Goal: Transaction & Acquisition: Purchase product/service

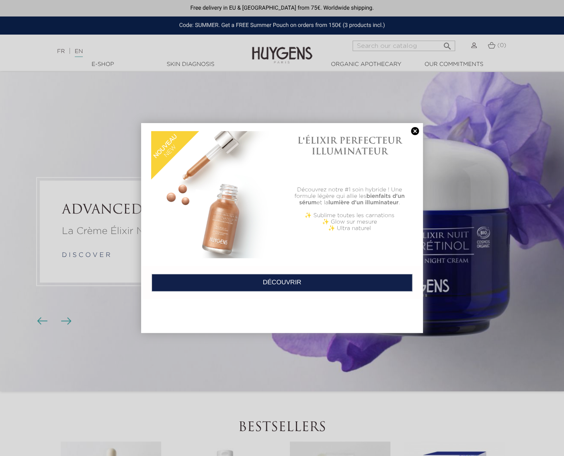
click at [414, 130] on link at bounding box center [414, 131] width 11 height 8
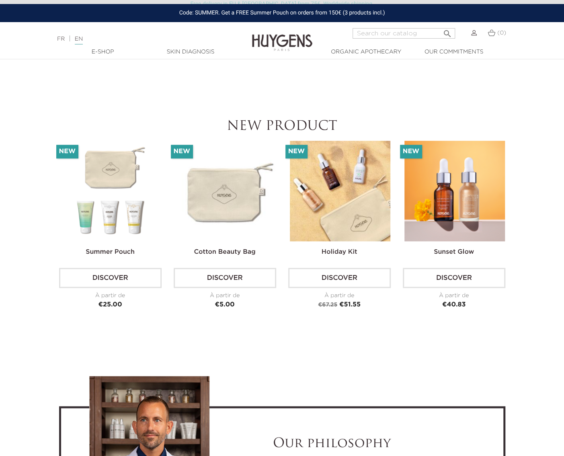
scroll to position [2009, 0]
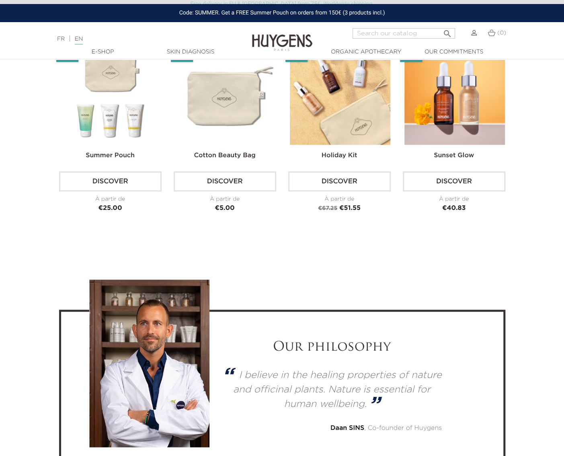
click at [110, 180] on link "Discover" at bounding box center [110, 181] width 102 height 20
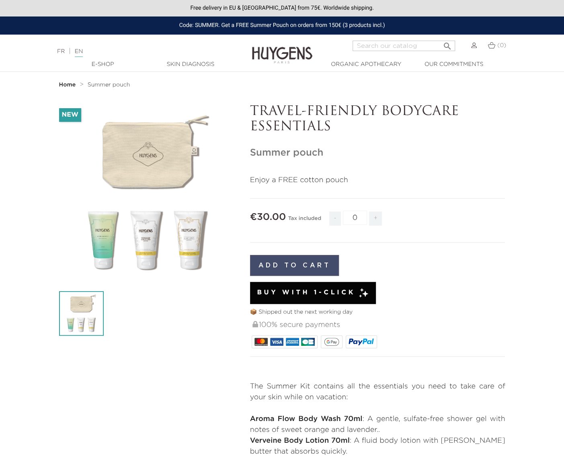
click at [298, 262] on button "Add to cart" at bounding box center [294, 265] width 89 height 21
click at [492, 278] on div "Add to cart" at bounding box center [377, 265] width 255 height 33
click at [189, 61] on link "Skin Diagnosis" at bounding box center [190, 64] width 80 height 8
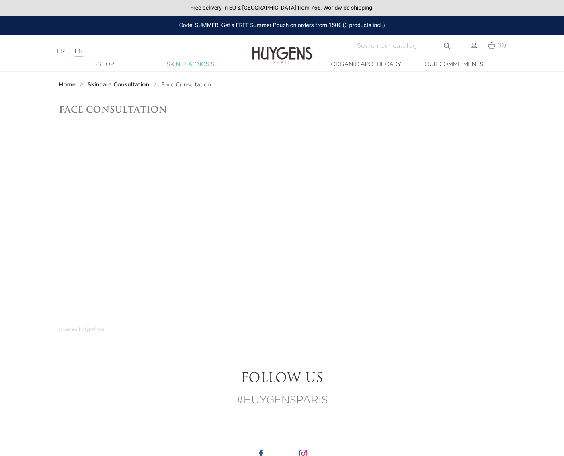
click at [181, 62] on link "Skin Diagnosis" at bounding box center [190, 64] width 80 height 8
